Goal: Information Seeking & Learning: Learn about a topic

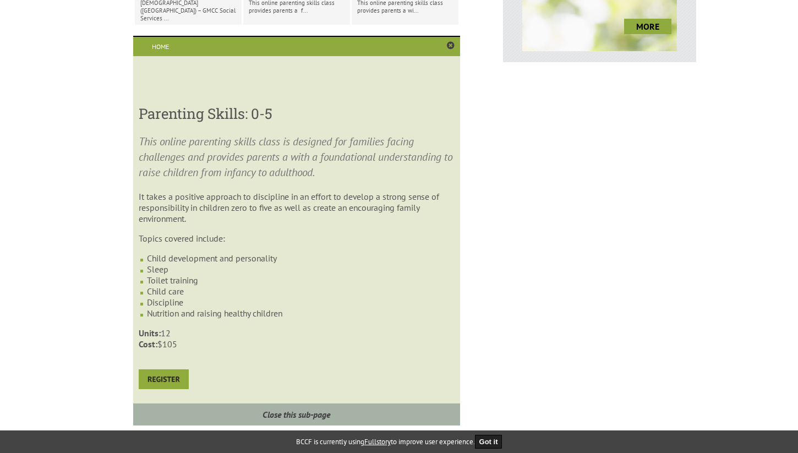
scroll to position [545, 0]
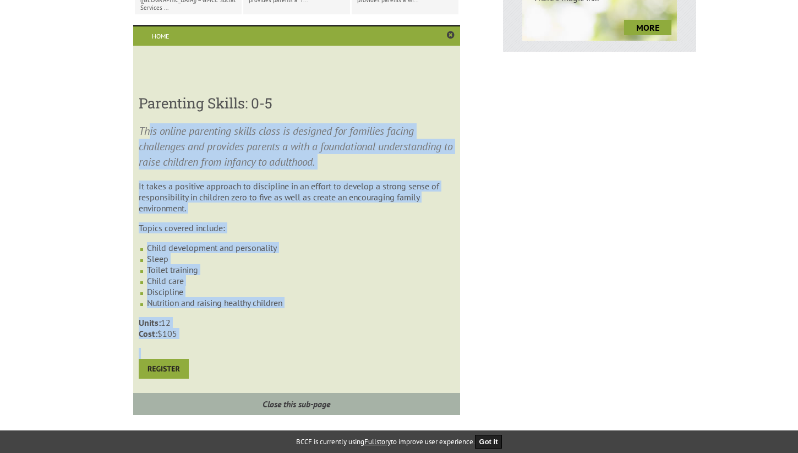
drag, startPoint x: 150, startPoint y: 132, endPoint x: 418, endPoint y: 360, distance: 351.6
click at [418, 360] on section "This online parenting skills class is designed for families facing challenges a…" at bounding box center [296, 251] width 315 height 257
click at [418, 360] on p at bounding box center [296, 364] width 315 height 33
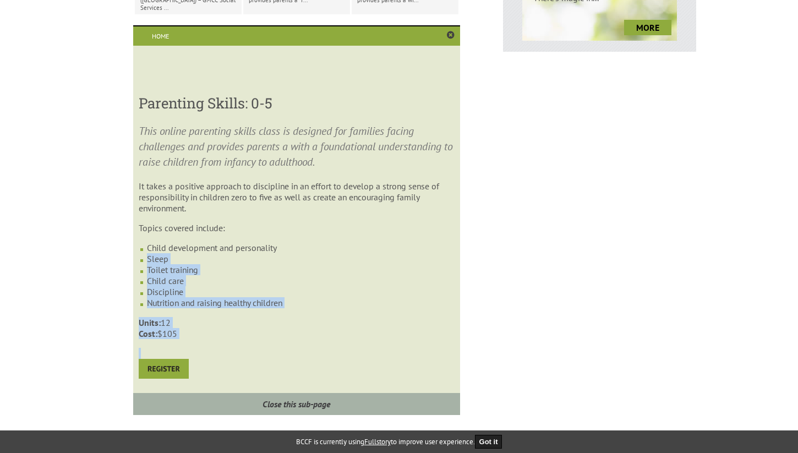
drag, startPoint x: 418, startPoint y: 360, endPoint x: 294, endPoint y: 246, distance: 168.2
click at [294, 246] on section "This online parenting skills class is designed for families facing challenges a…" at bounding box center [296, 251] width 315 height 257
click at [294, 246] on li "Child development and personality" at bounding box center [300, 247] width 307 height 11
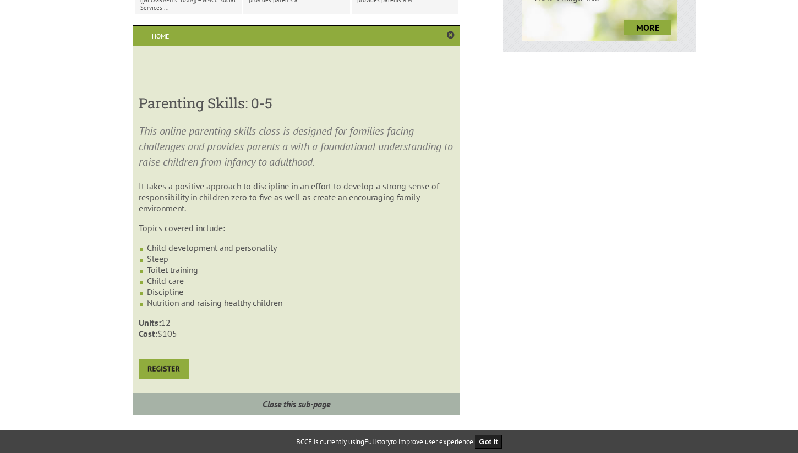
click at [294, 246] on li "Child development and personality" at bounding box center [300, 247] width 307 height 11
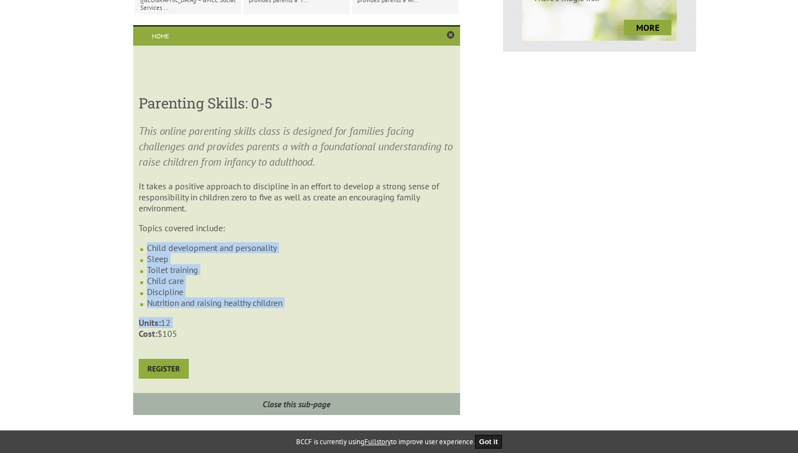
drag, startPoint x: 294, startPoint y: 246, endPoint x: 378, endPoint y: 326, distance: 116.0
click at [378, 326] on section "This online parenting skills class is designed for families facing challenges a…" at bounding box center [296, 251] width 315 height 257
click at [378, 326] on p "Units: 12 Cost: $105" at bounding box center [296, 328] width 315 height 22
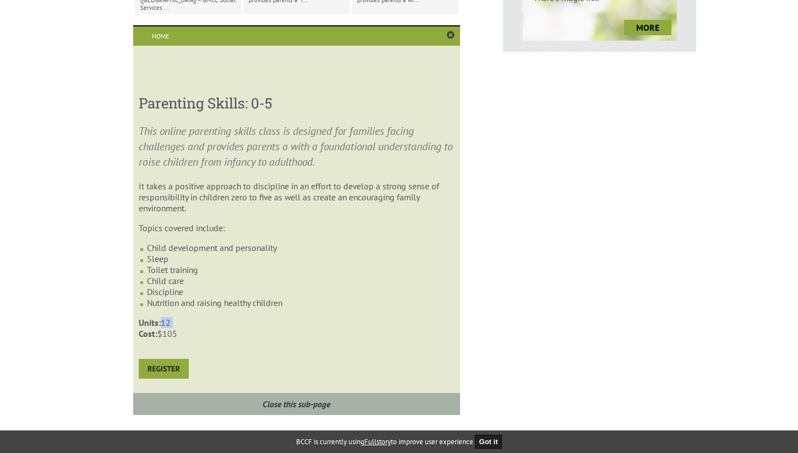
click at [378, 326] on p "Units: 12 Cost: $105" at bounding box center [296, 328] width 315 height 22
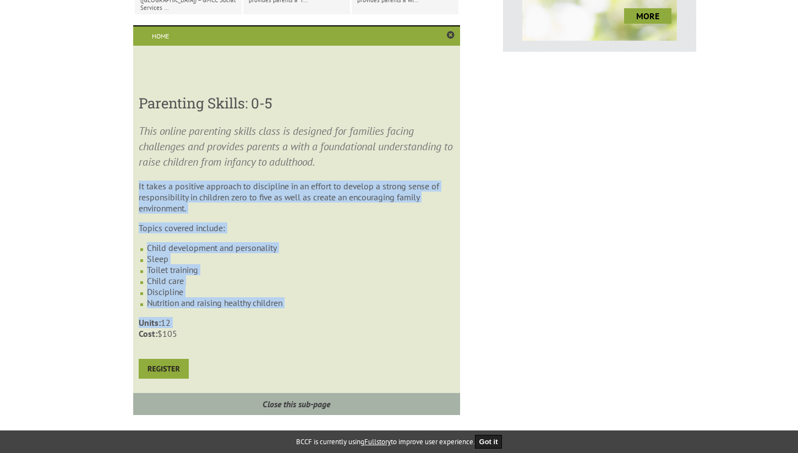
drag, startPoint x: 378, startPoint y: 326, endPoint x: 304, endPoint y: 167, distance: 175.2
click at [300, 173] on section "This online parenting skills class is designed for families facing challenges a…" at bounding box center [296, 251] width 315 height 257
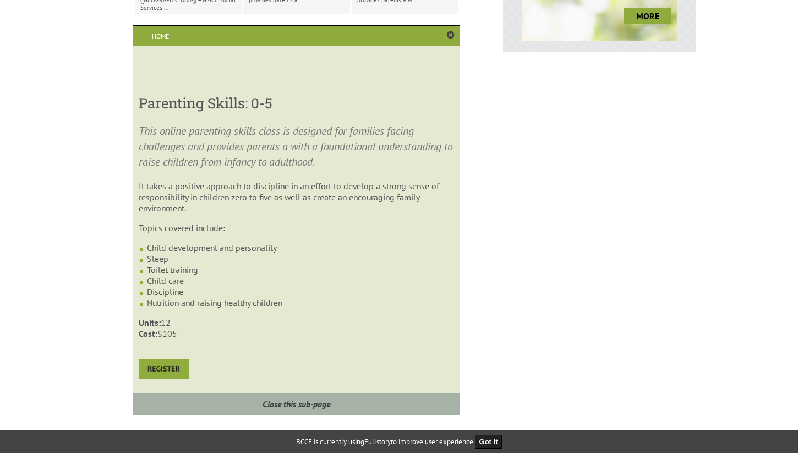
click at [304, 167] on p "This online parenting skills class is designed for families facing challenges a…" at bounding box center [296, 146] width 315 height 46
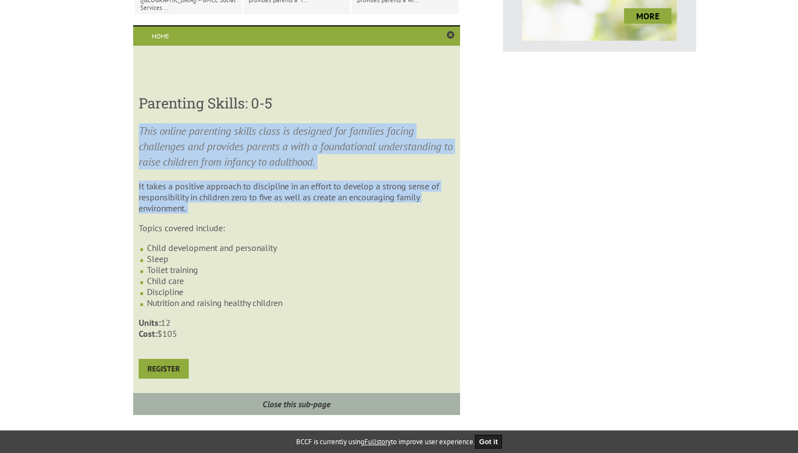
drag, startPoint x: 304, startPoint y: 167, endPoint x: 323, endPoint y: 215, distance: 51.1
click at [323, 215] on section "This online parenting skills class is designed for families facing challenges a…" at bounding box center [296, 251] width 315 height 257
click at [323, 213] on p "It takes a positive approach to discipline in an effort to develop a strong sen…" at bounding box center [296, 196] width 315 height 33
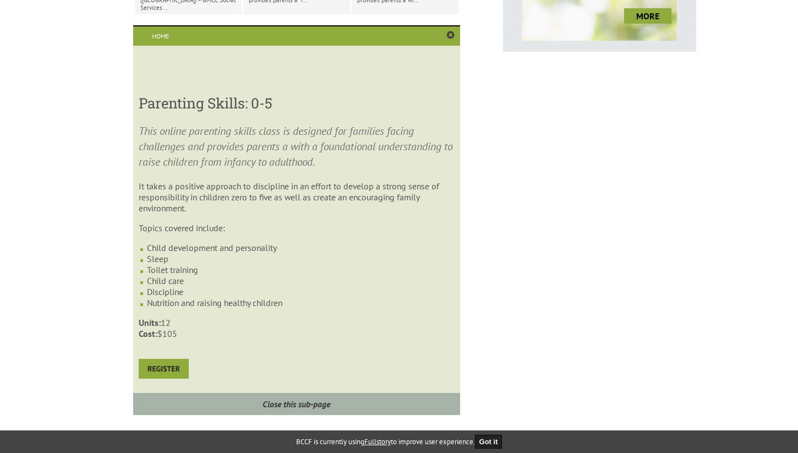
click at [323, 213] on p "It takes a positive approach to discipline in an effort to develop a strong sen…" at bounding box center [296, 196] width 315 height 33
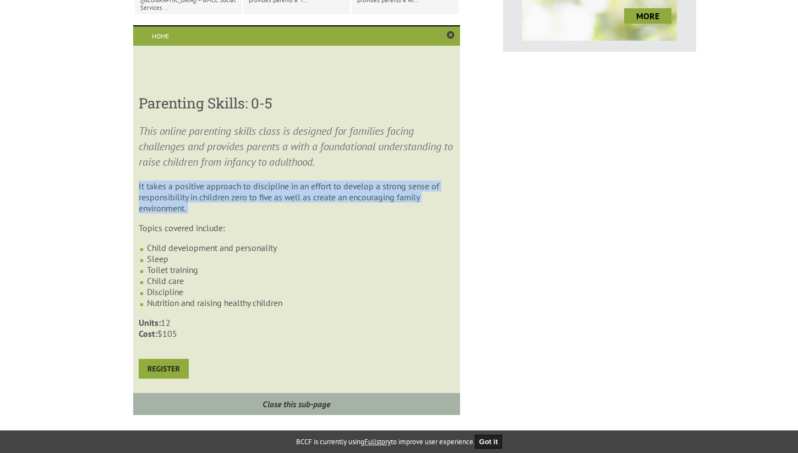
drag, startPoint x: 323, startPoint y: 215, endPoint x: 302, endPoint y: 172, distance: 47.7
click at [302, 172] on section "This online parenting skills class is designed for families facing challenges a…" at bounding box center [296, 251] width 315 height 257
click at [302, 173] on section "This online parenting skills class is designed for families facing challenges a…" at bounding box center [296, 251] width 315 height 257
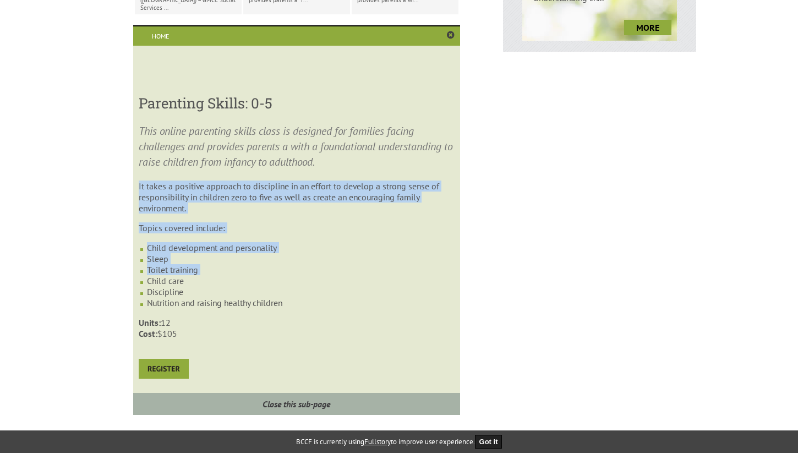
drag, startPoint x: 302, startPoint y: 173, endPoint x: 366, endPoint y: 270, distance: 116.4
click at [366, 270] on section "This online parenting skills class is designed for families facing challenges a…" at bounding box center [296, 251] width 315 height 257
click at [366, 270] on li "Toilet training" at bounding box center [300, 269] width 307 height 11
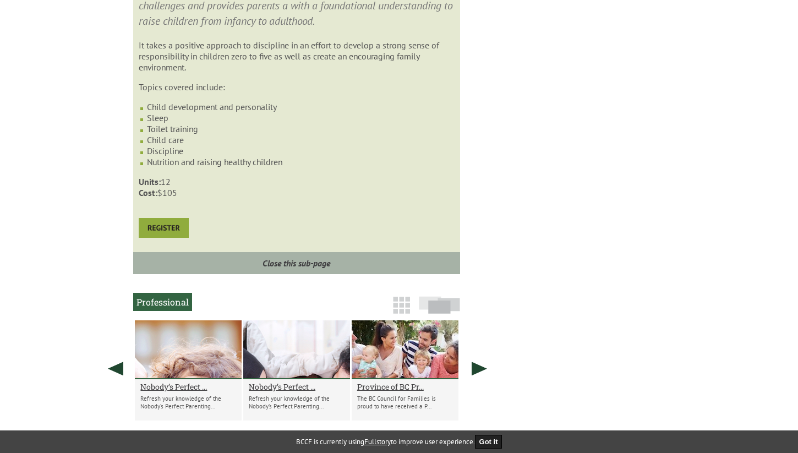
scroll to position [683, 0]
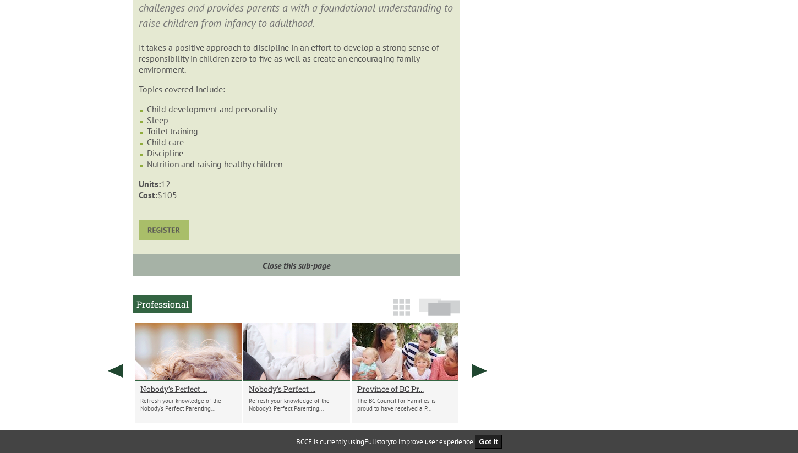
click at [154, 240] on img at bounding box center [164, 230] width 50 height 20
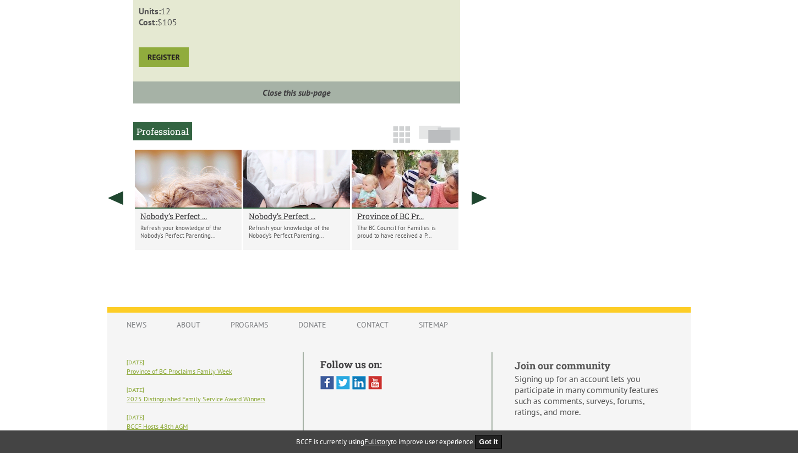
scroll to position [920, 0]
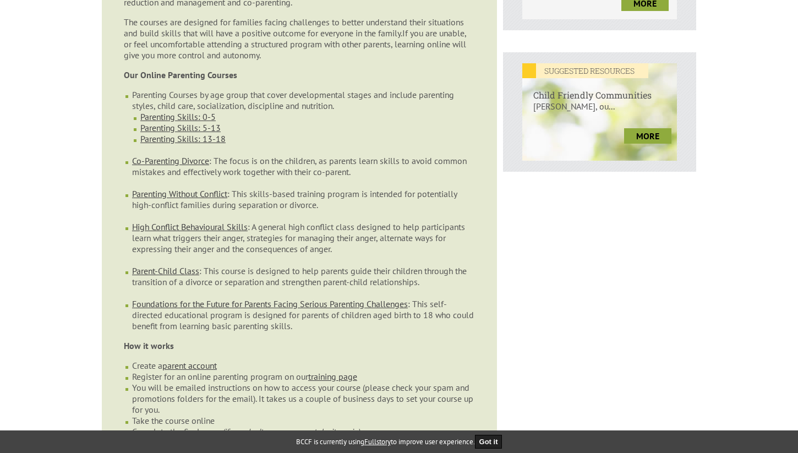
scroll to position [456, 0]
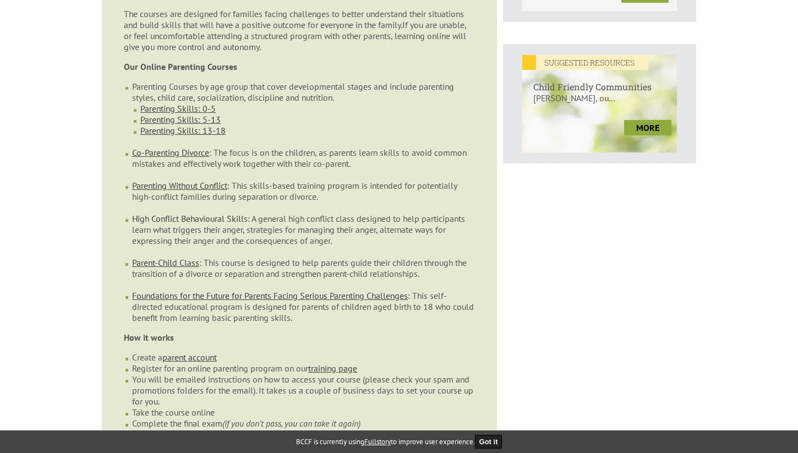
click at [181, 213] on link "High Conflict Behavioural Skills" at bounding box center [190, 218] width 116 height 11
